Goal: Information Seeking & Learning: Learn about a topic

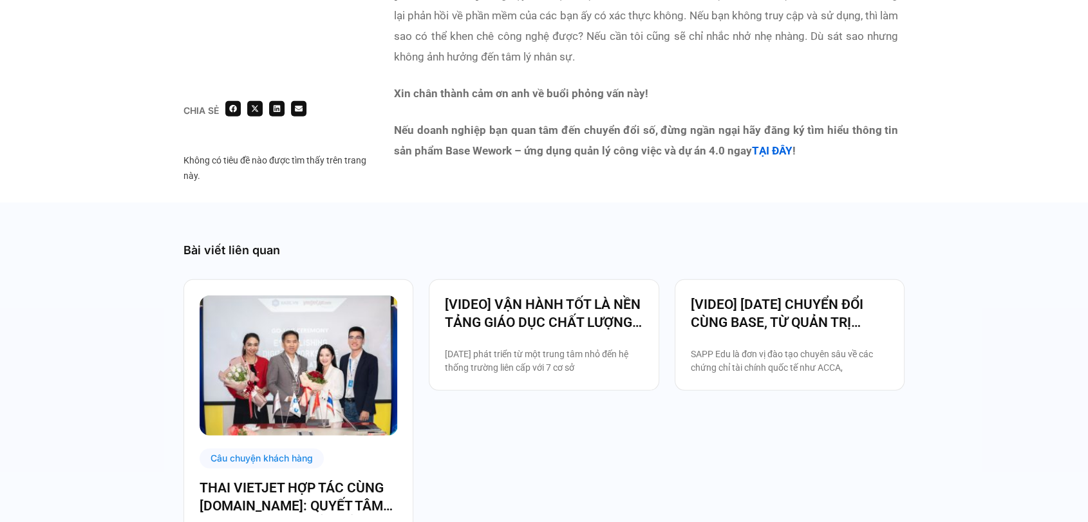
scroll to position [3727, 0]
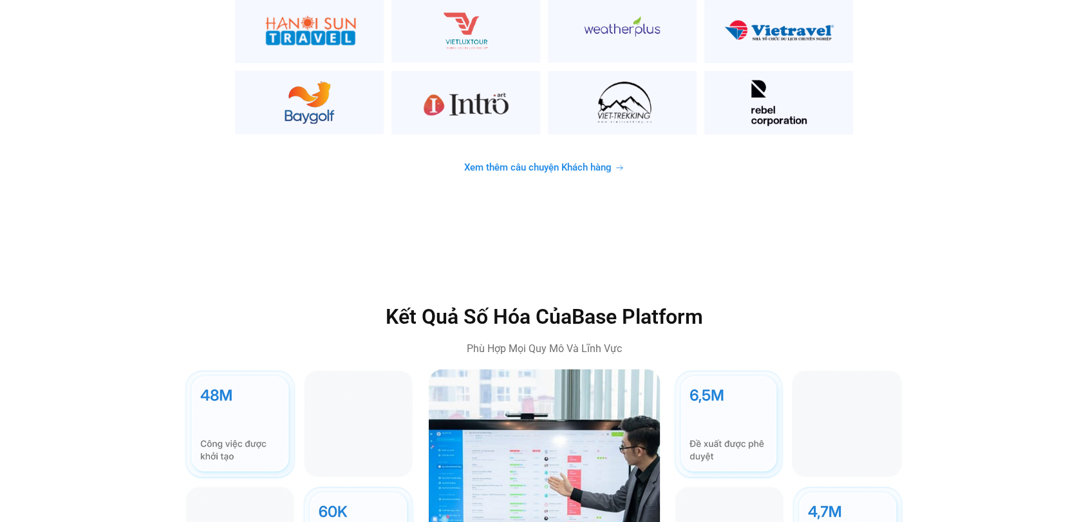
scroll to position [3615, 0]
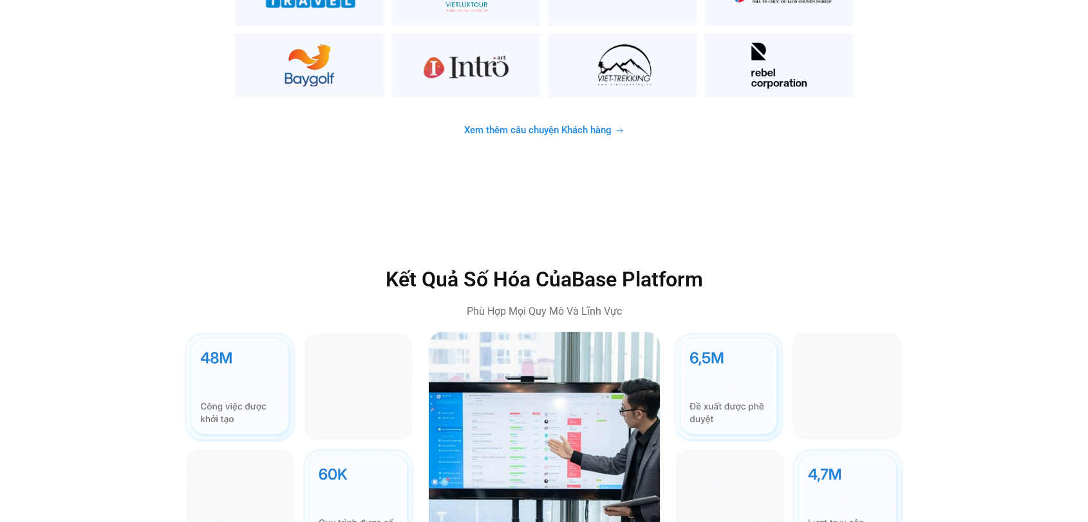
click at [523, 126] on span "Xem thêm câu chuyện Khách hàng" at bounding box center [537, 131] width 147 height 10
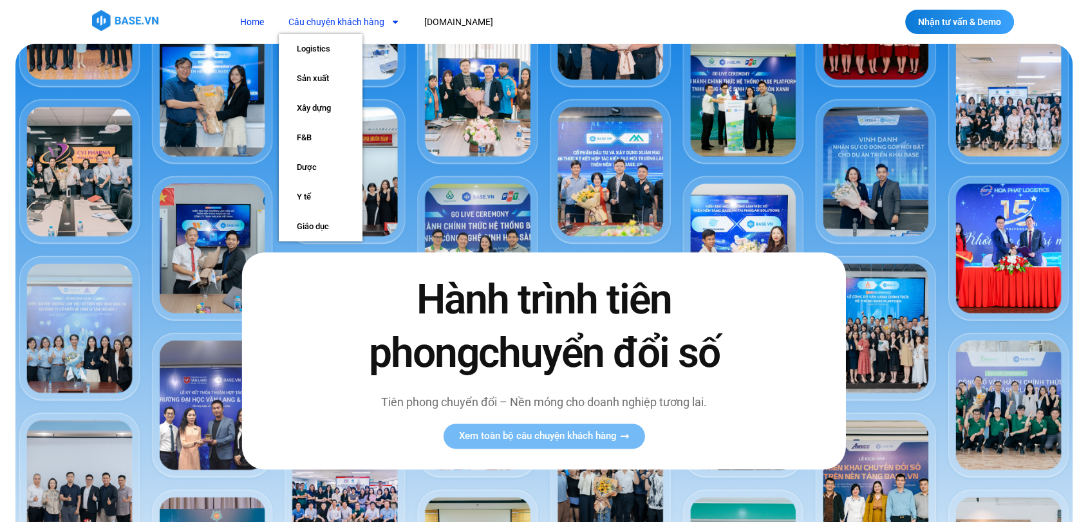
click at [314, 17] on link "Câu chuyện khách hàng" at bounding box center [344, 22] width 131 height 24
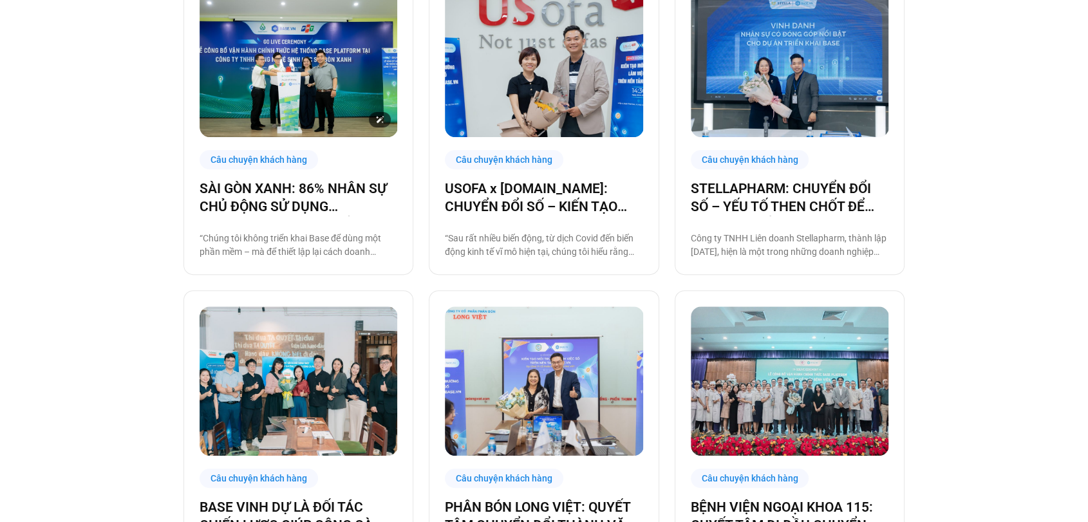
scroll to position [751, 0]
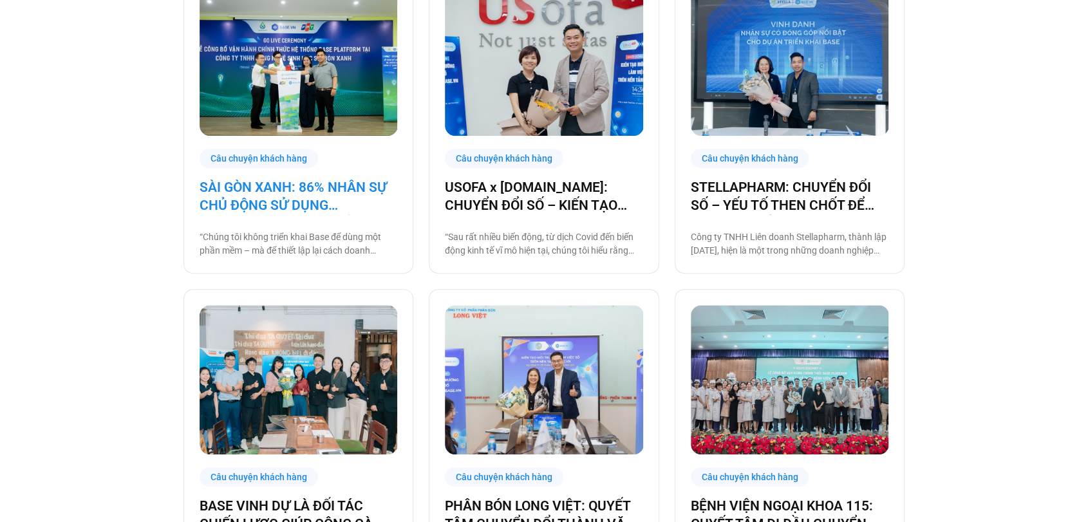
click at [304, 193] on link "SÀI GÒN XANH: 86% NHÂN SỰ CHỦ ĐỘNG SỬ DỤNG [DOMAIN_NAME], ĐẶT NỀN MÓNG CHO MỘT …" at bounding box center [299, 196] width 198 height 36
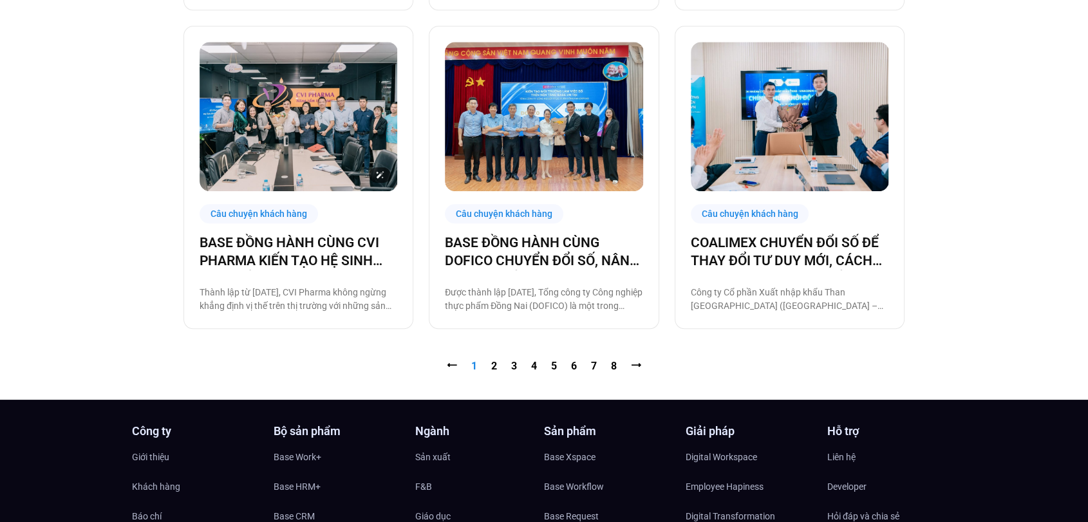
scroll to position [1334, 0]
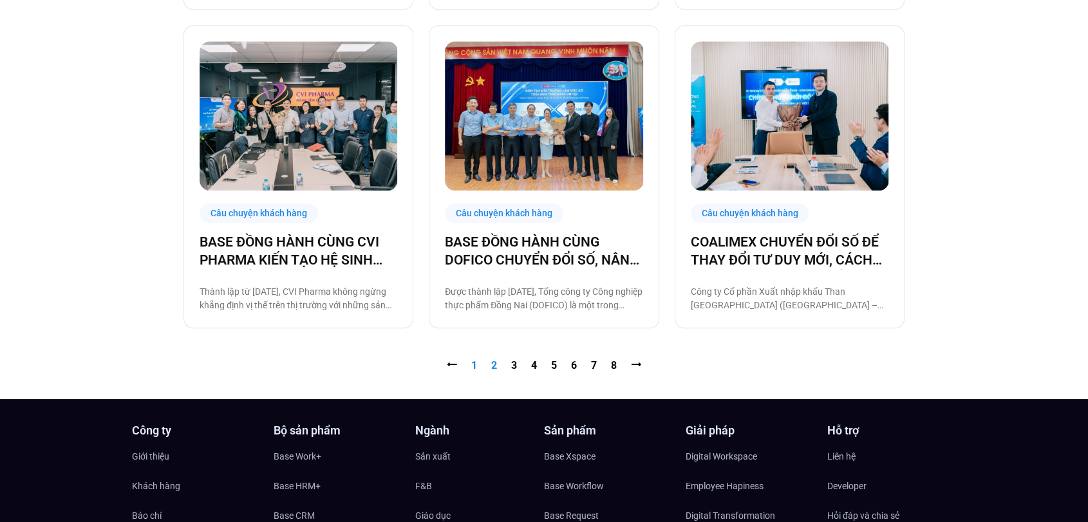
click at [494, 364] on nav "⭠ Trang 1 Trang 2 Trang 3 Trang 4 Trang 5 Trang 6 Trang 7 Trang 8 ⭢" at bounding box center [543, 365] width 721 height 15
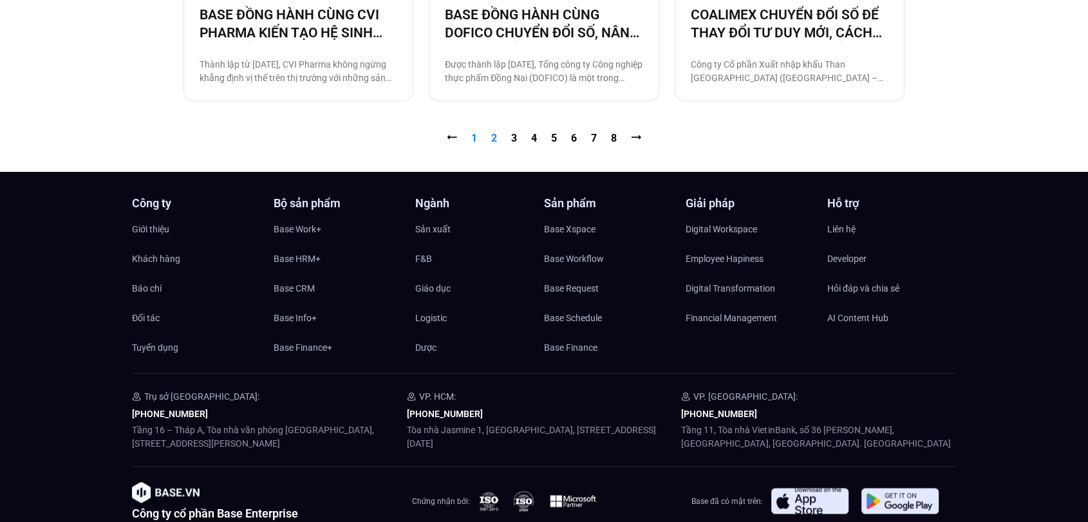
scroll to position [1563, 0]
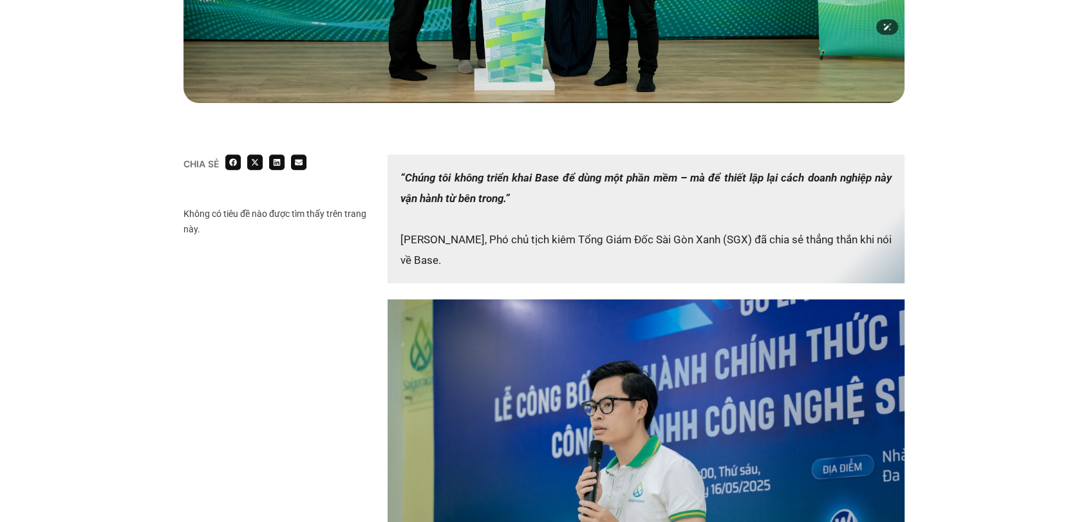
scroll to position [1105, 0]
